Goal: Task Accomplishment & Management: Complete application form

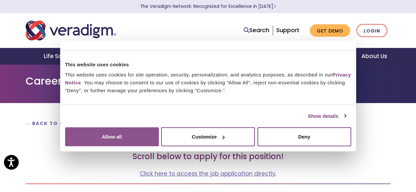
click at [159, 133] on button "Allow all" at bounding box center [112, 137] width 94 height 19
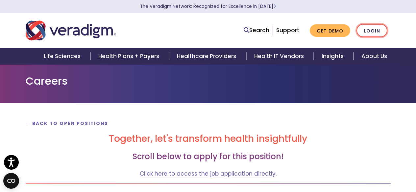
click at [366, 33] on link "Login" at bounding box center [372, 30] width 31 height 13
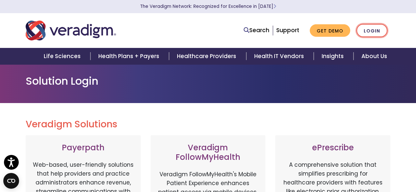
click at [366, 33] on link "Login" at bounding box center [372, 30] width 31 height 13
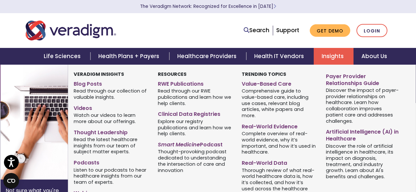
click at [327, 58] on link "Insights" at bounding box center [334, 56] width 40 height 17
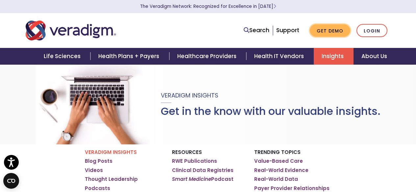
click at [330, 31] on link "Get Demo" at bounding box center [330, 30] width 40 height 13
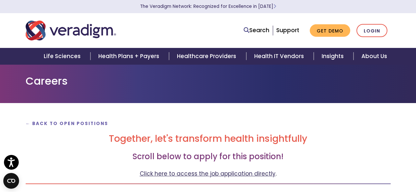
click at [186, 174] on link "Click here to access the job application directly" at bounding box center [208, 174] width 136 height 8
